Goal: Check status: Check status

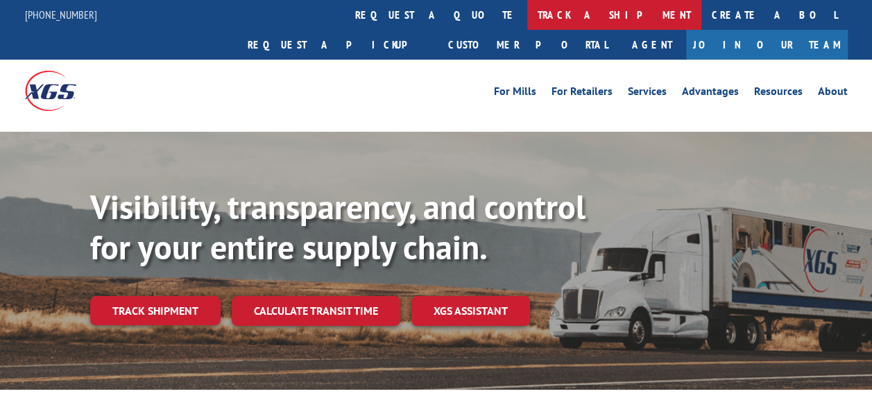
click at [527, 18] on link "track a shipment" at bounding box center [614, 15] width 174 height 30
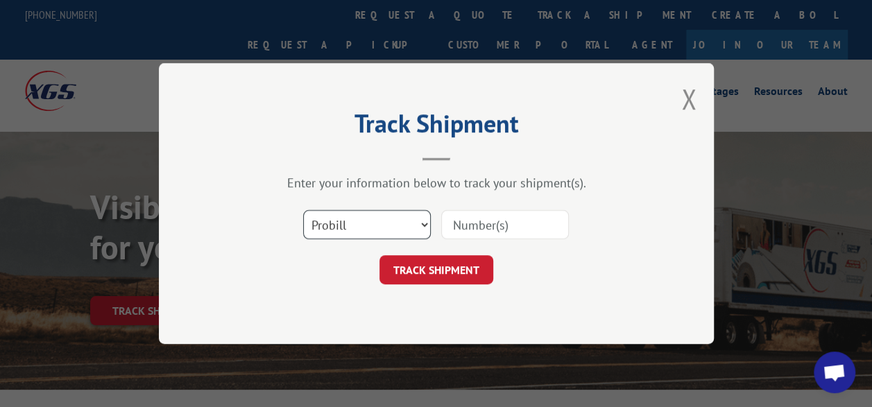
click at [418, 225] on select "Select category... Probill BOL PO" at bounding box center [367, 224] width 128 height 29
select select "bol"
click at [303, 210] on select "Select category... Probill BOL PO" at bounding box center [367, 224] width 128 height 29
click at [485, 223] on input at bounding box center [505, 224] width 128 height 29
type input "242541"
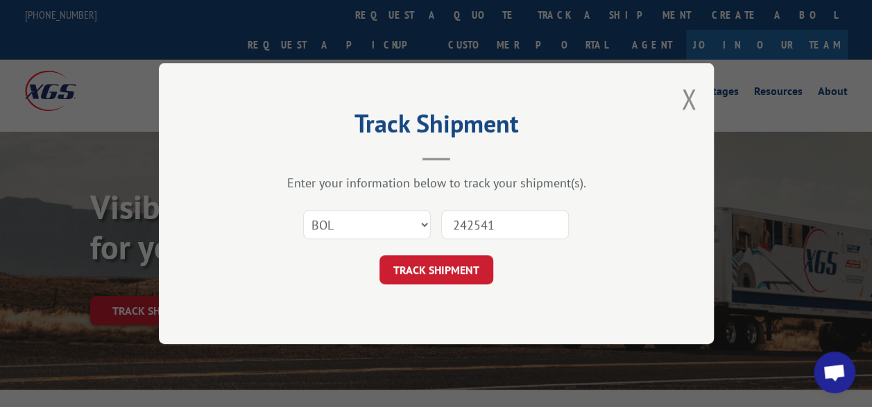
click button "TRACK SHIPMENT" at bounding box center [437, 269] width 114 height 29
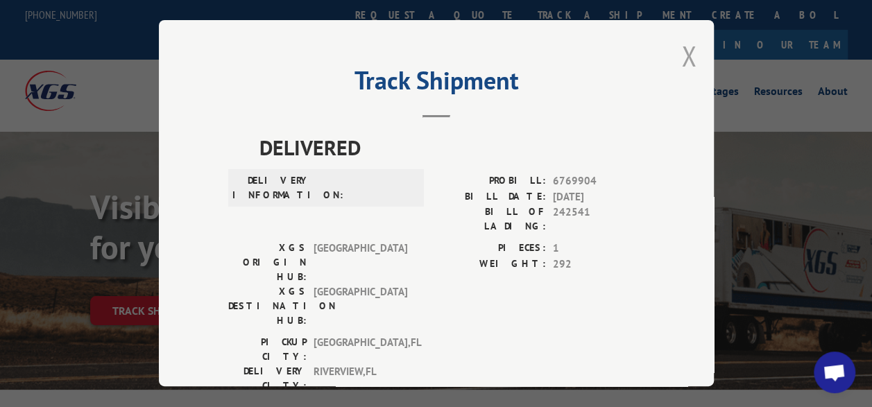
click at [690, 56] on button "Close modal" at bounding box center [689, 55] width 15 height 37
